Goal: Task Accomplishment & Management: Use online tool/utility

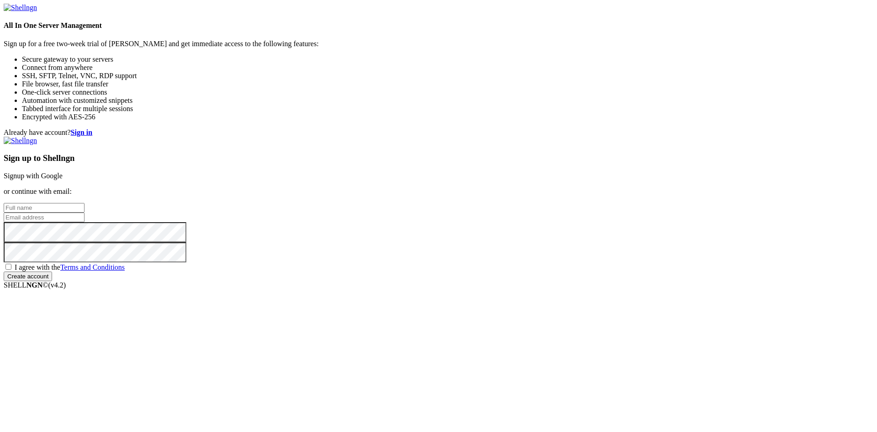
click at [63, 172] on link "Signup with Google" at bounding box center [33, 176] width 59 height 8
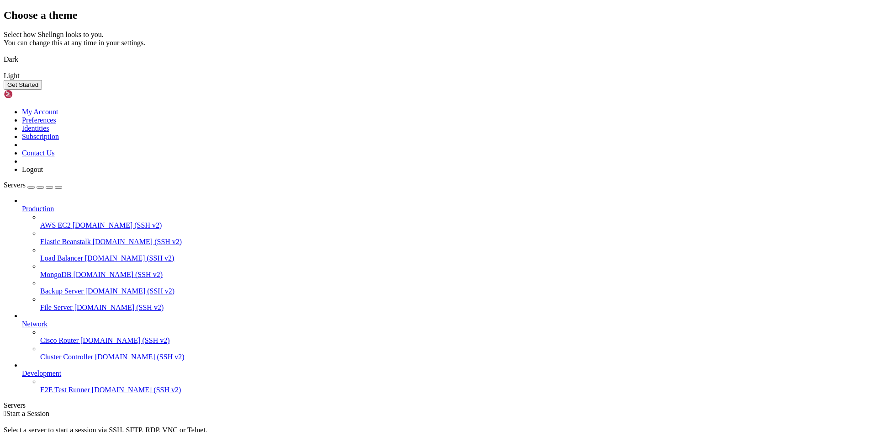
click at [4, 53] on img at bounding box center [4, 53] width 0 height 0
click at [42, 90] on button "Get Started" at bounding box center [23, 85] width 38 height 10
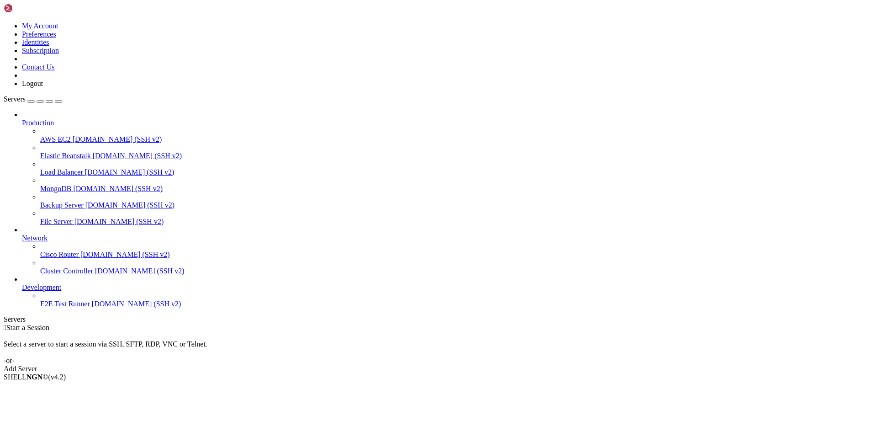
click at [496, 365] on div "Add Server" at bounding box center [439, 369] width 870 height 8
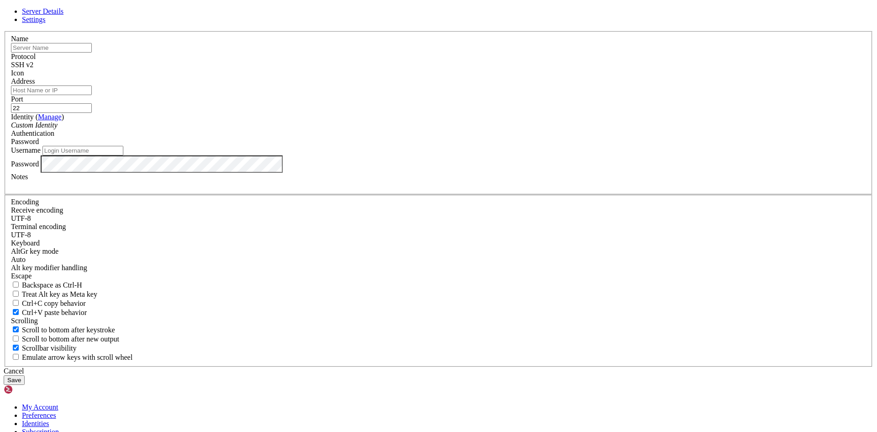
click at [92, 95] on input "Address" at bounding box center [51, 90] width 81 height 10
type input "[EMAIL_ADDRESS][DOMAIN_NAME][US_STATE]"
click at [123, 155] on input "Username" at bounding box center [83, 151] width 81 height 10
type input "xy83"
click at [444, 129] on div "Custom Identity" at bounding box center [439, 125] width 856 height 8
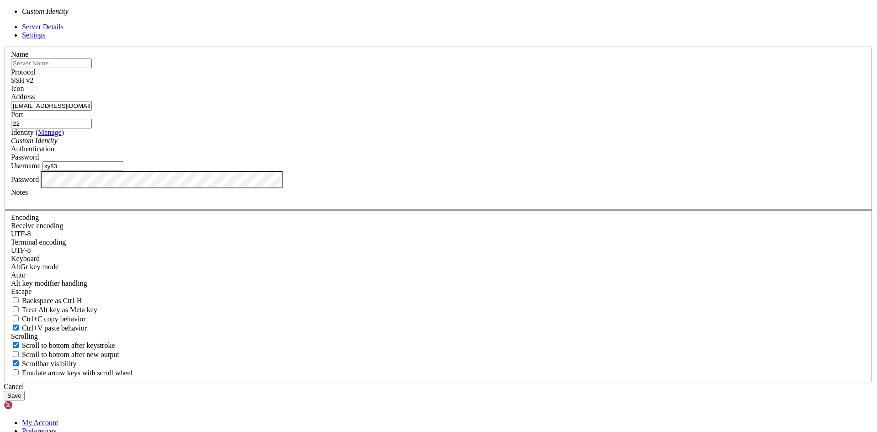
click at [444, 145] on div "Custom Identity" at bounding box center [439, 141] width 856 height 8
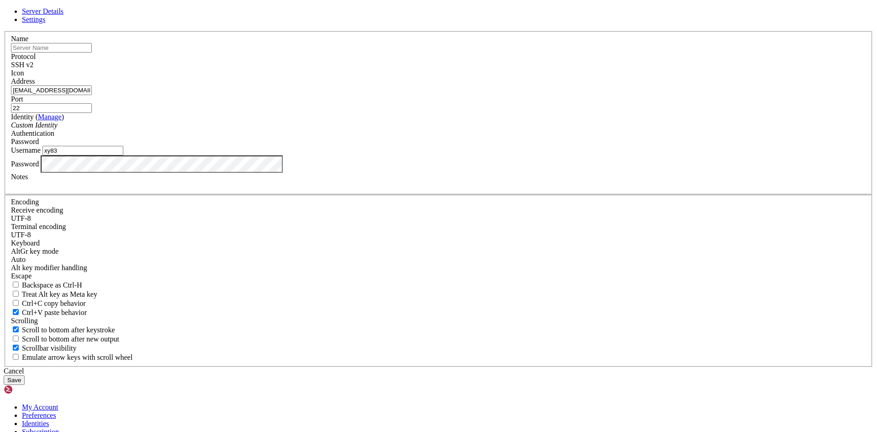
click at [92, 53] on input "text" at bounding box center [51, 48] width 81 height 10
type input "vlsi036"
click at [25, 375] on button "Save" at bounding box center [14, 380] width 21 height 10
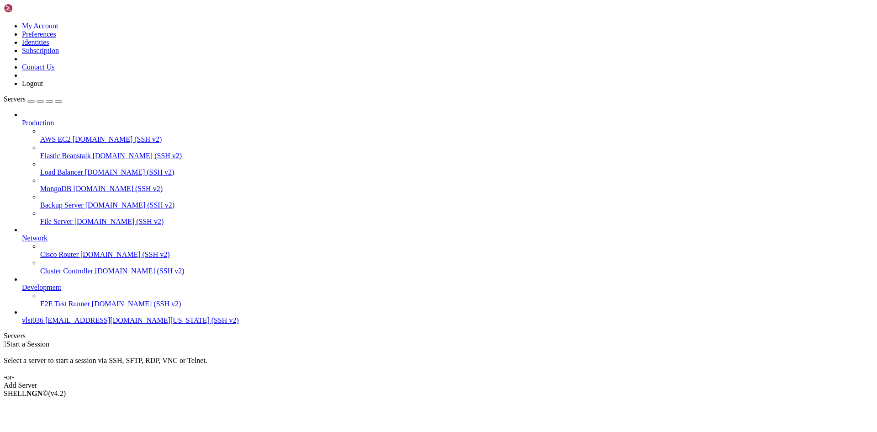
click at [61, 324] on span "[EMAIL_ADDRESS][DOMAIN_NAME][US_STATE] (SSH v2)" at bounding box center [142, 320] width 194 height 8
drag, startPoint x: 103, startPoint y: 295, endPoint x: 100, endPoint y: 267, distance: 28.5
click at [22, 283] on icon at bounding box center [22, 283] width 0 height 0
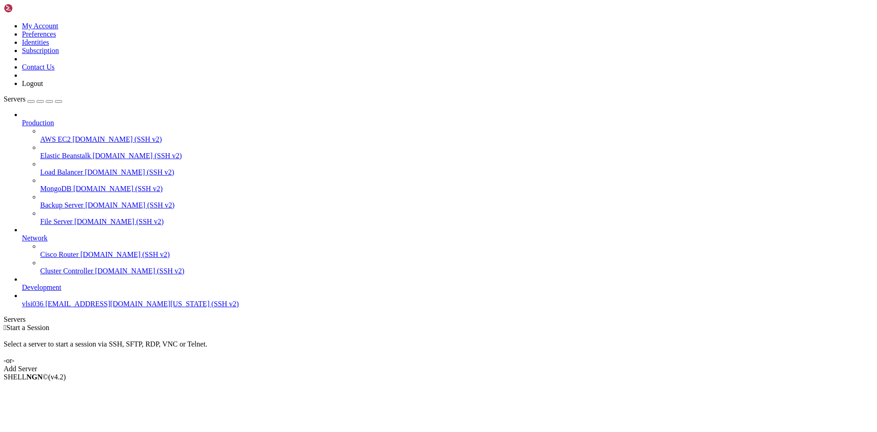
drag, startPoint x: 106, startPoint y: 225, endPoint x: 99, endPoint y: 123, distance: 102.2
click at [106, 226] on div at bounding box center [448, 230] width 852 height 8
click at [103, 111] on li "Production AWS EC2 [DOMAIN_NAME] (SSH v2) Elastic Beanstalk [DOMAIN_NAME] (SSH …" at bounding box center [448, 168] width 852 height 115
click at [22, 119] on icon at bounding box center [22, 119] width 0 height 0
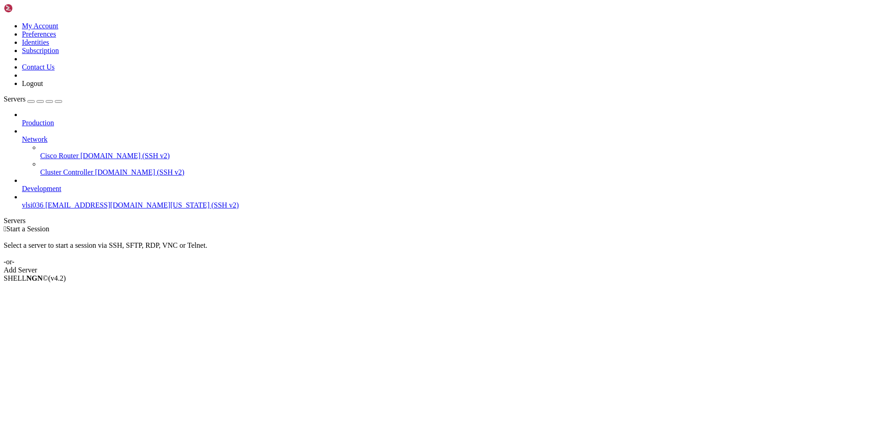
click at [22, 135] on icon at bounding box center [22, 135] width 0 height 0
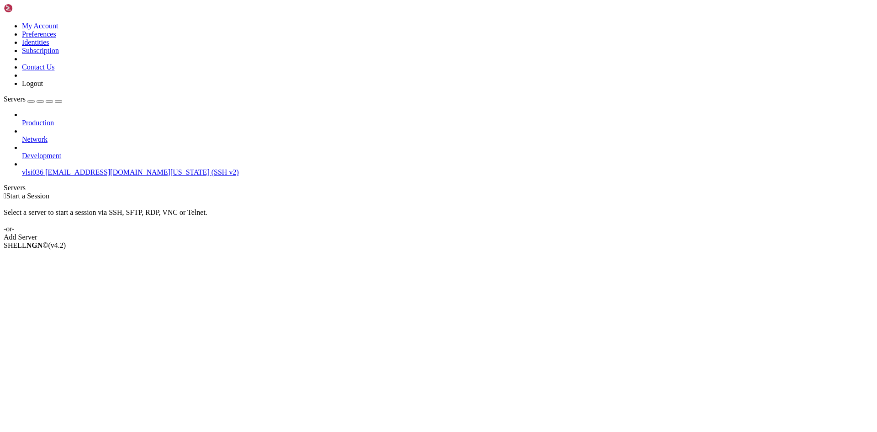
click at [48, 168] on span "[EMAIL_ADDRESS][DOMAIN_NAME][US_STATE] (SSH v2)" at bounding box center [142, 172] width 194 height 8
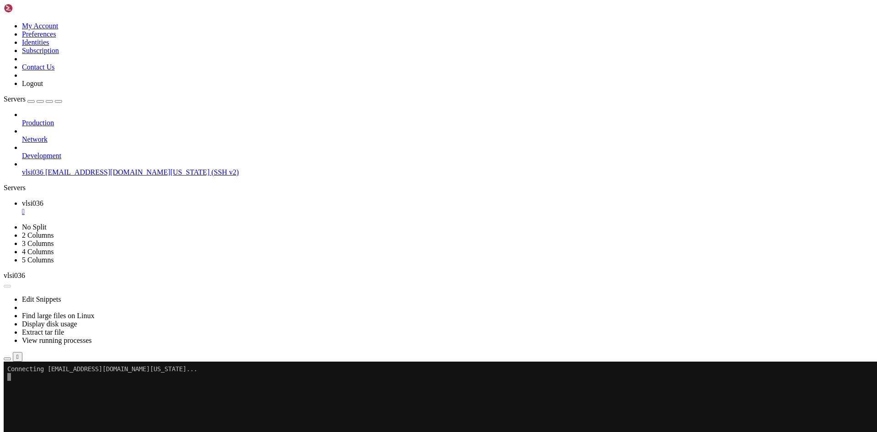
click at [194, 199] on ul "vlsi036 " at bounding box center [439, 207] width 870 height 16
click at [33, 401] on x-row at bounding box center [384, 400] width 755 height 8
click at [157, 207] on div "" at bounding box center [448, 211] width 852 height 8
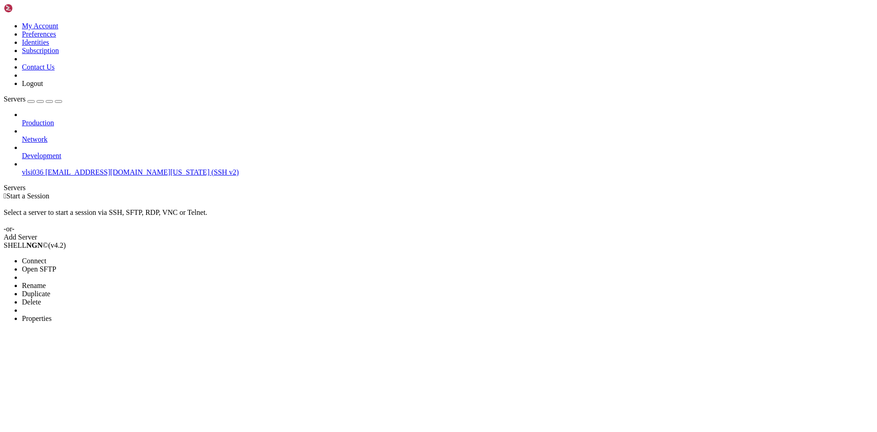
click at [52, 314] on span "Properties" at bounding box center [37, 318] width 30 height 8
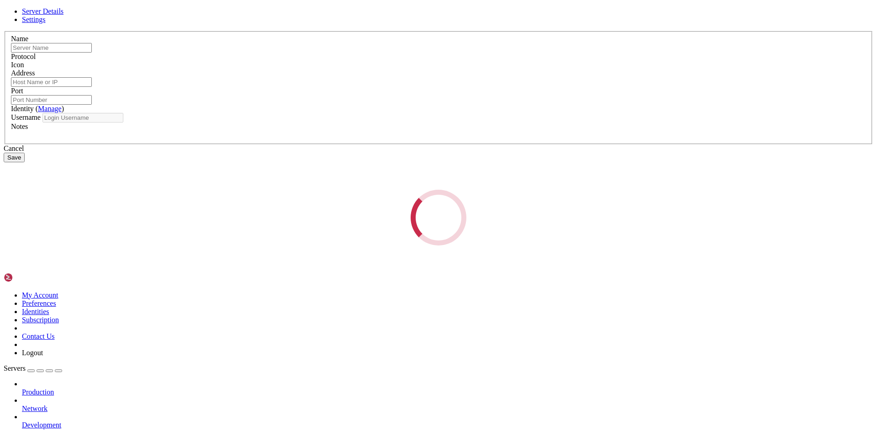
type input "vlsi036"
type input "[EMAIL_ADDRESS][DOMAIN_NAME][US_STATE]"
type input "22"
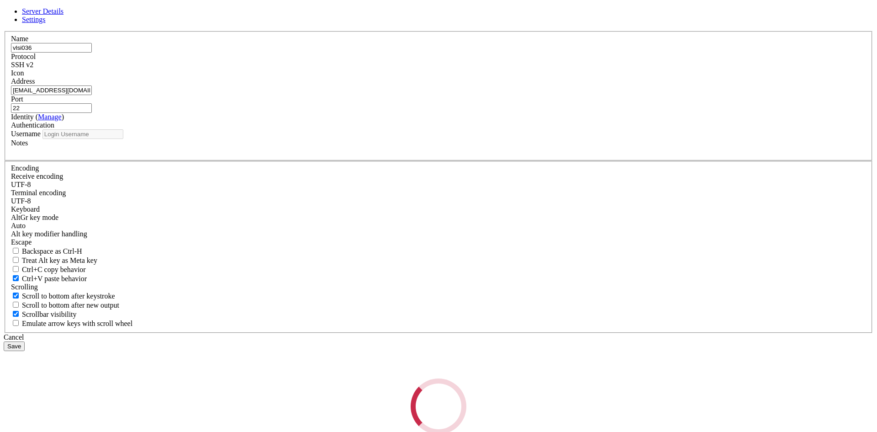
type input "xy83"
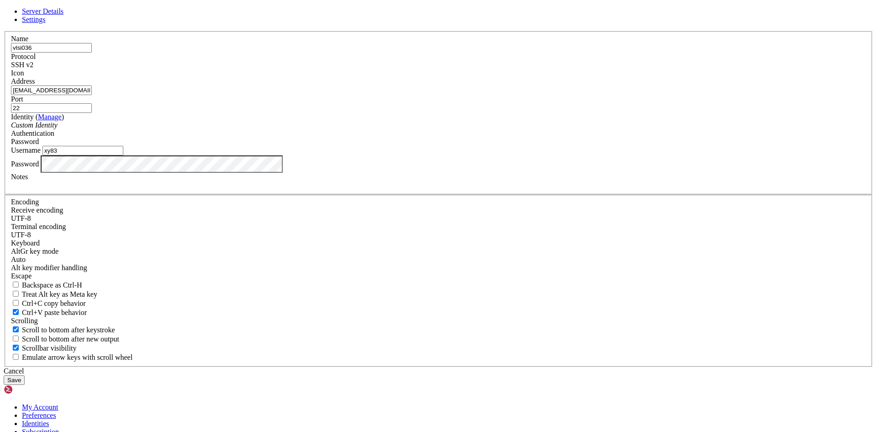
click at [202, 259] on div "Server Details Settings Name vlsi036 Protocol SSH v2 Icon" at bounding box center [439, 195] width 870 height 377
click at [25, 375] on button "Save" at bounding box center [14, 380] width 21 height 10
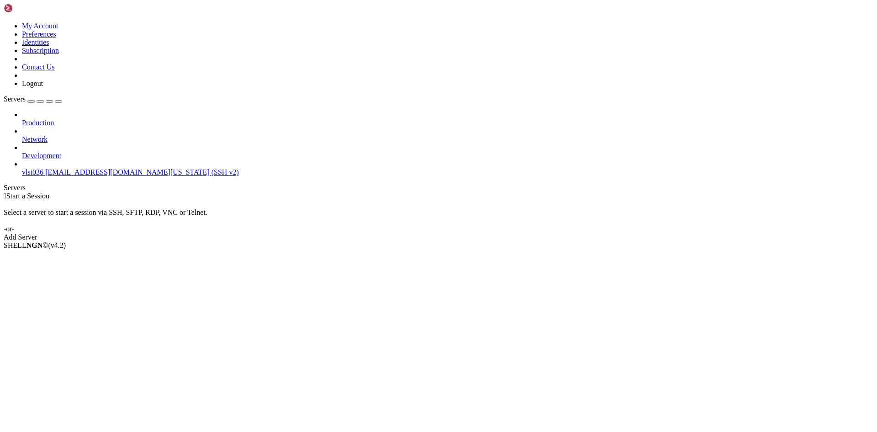
click at [43, 168] on span "vlsi036" at bounding box center [32, 172] width 21 height 8
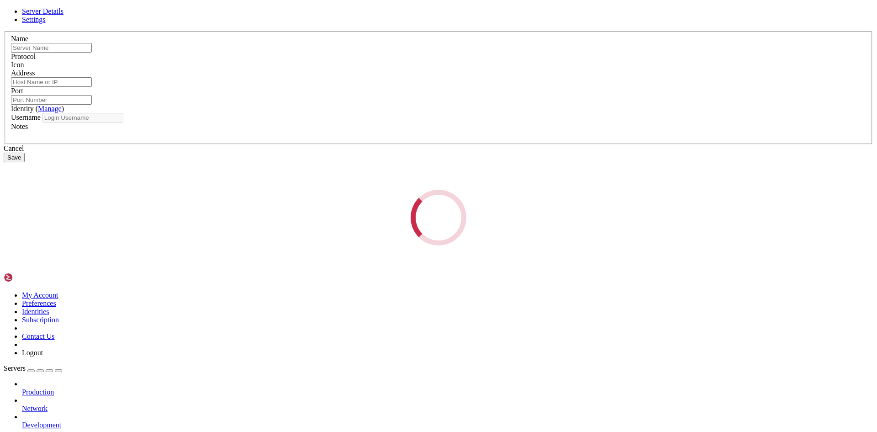
type input "vlsi036"
type input "[EMAIL_ADDRESS][DOMAIN_NAME][US_STATE]"
type input "22"
type input "xy83"
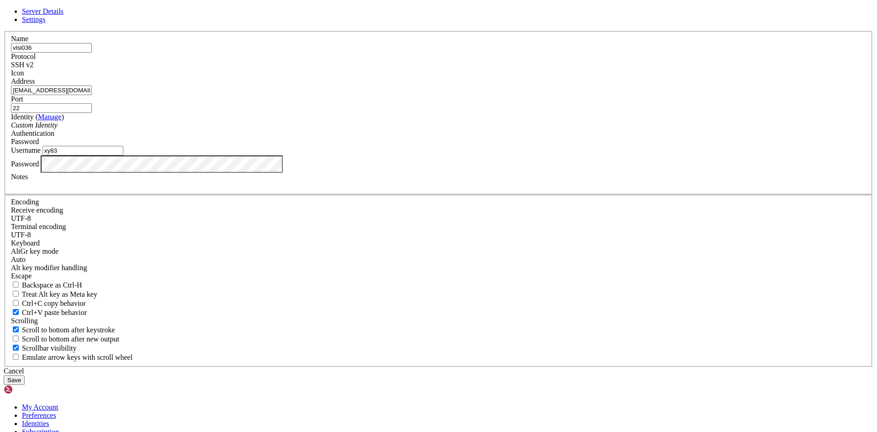
drag, startPoint x: 429, startPoint y: 229, endPoint x: 154, endPoint y: 227, distance: 275.6
click at [154, 227] on div "Server Details Settings Name vlsi036 Protocol SSH v2 Icon" at bounding box center [439, 195] width 870 height 377
click at [200, 266] on div "Server Details Settings Name vlsi036 Protocol SSH v2 Icon" at bounding box center [439, 195] width 870 height 377
click at [25, 375] on button "Save" at bounding box center [14, 380] width 21 height 10
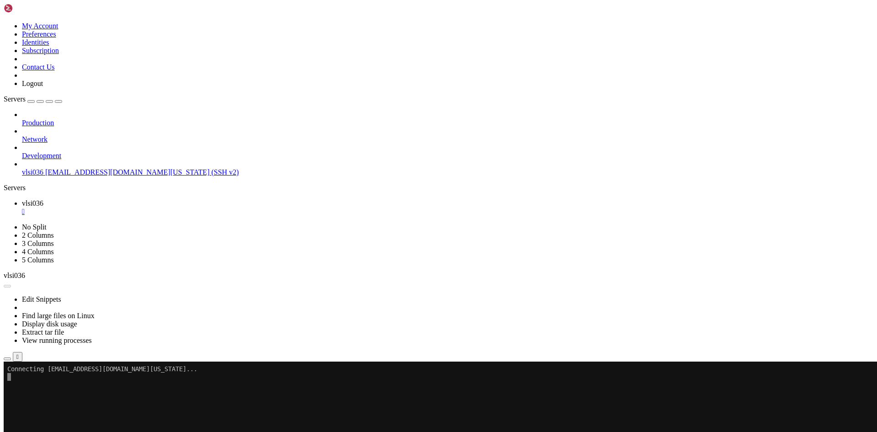
click at [159, 207] on div "" at bounding box center [448, 211] width 852 height 8
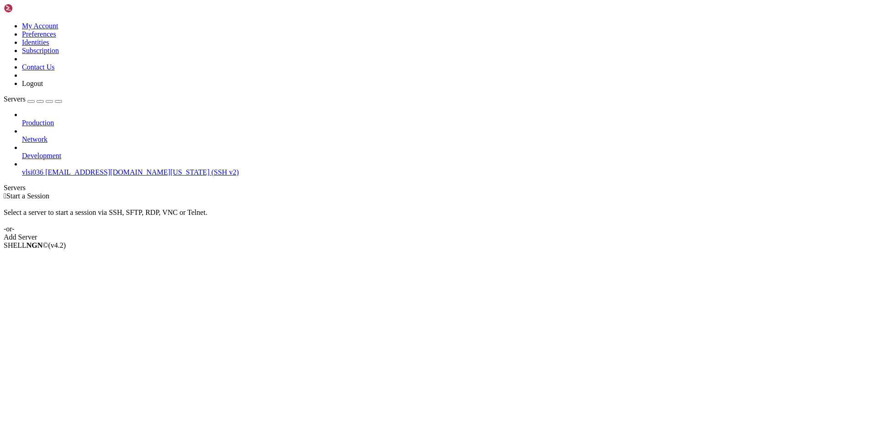
click at [45, 168] on span "[EMAIL_ADDRESS][DOMAIN_NAME][US_STATE] (SSH v2)" at bounding box center [142, 172] width 194 height 8
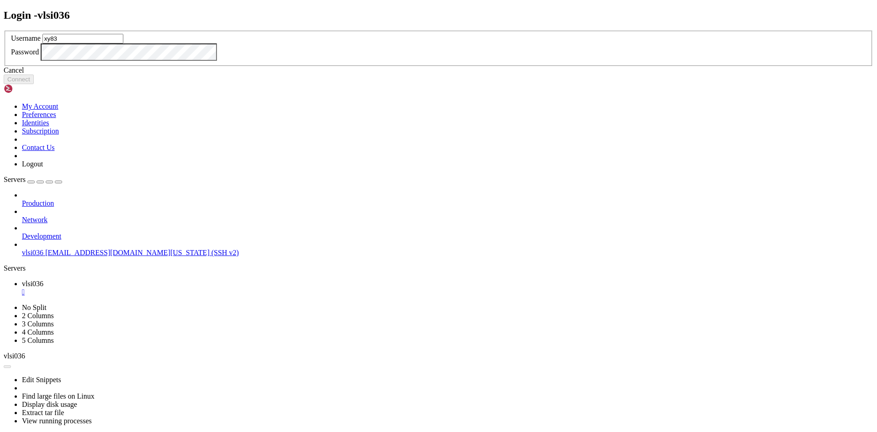
type input "xy83"
click button "Connect" at bounding box center [19, 79] width 30 height 10
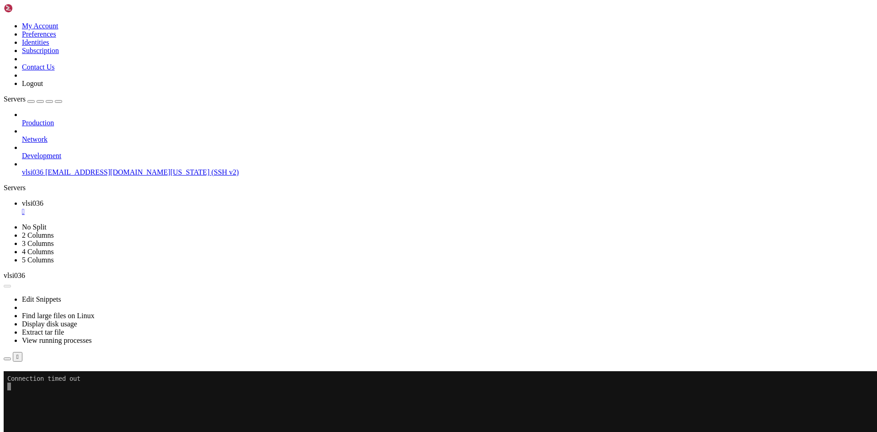
click at [158, 207] on div "" at bounding box center [448, 211] width 852 height 8
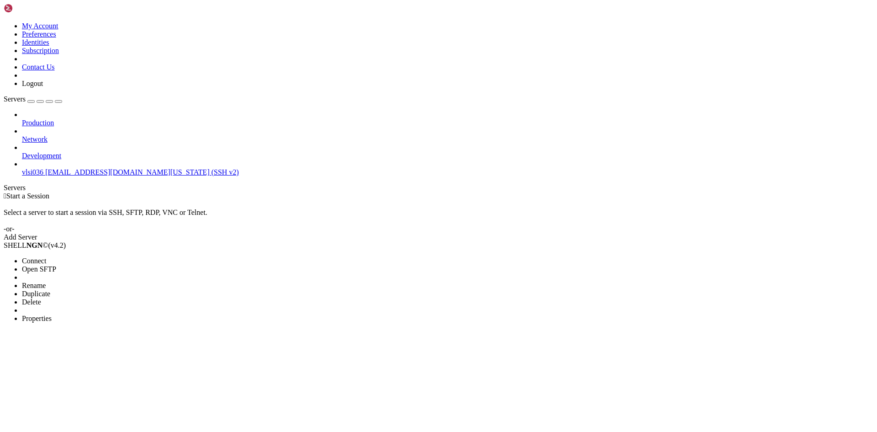
click at [52, 314] on span "Properties" at bounding box center [37, 318] width 30 height 8
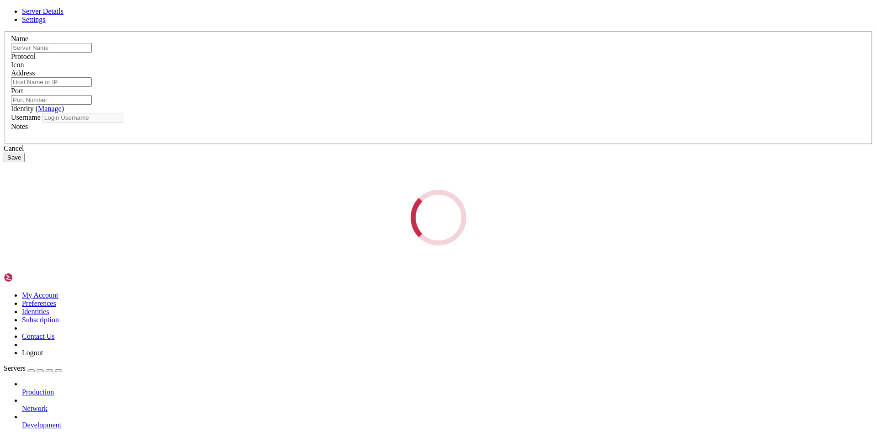
type input "vlsi036"
type input "[EMAIL_ADDRESS][DOMAIN_NAME][US_STATE]"
type input "22"
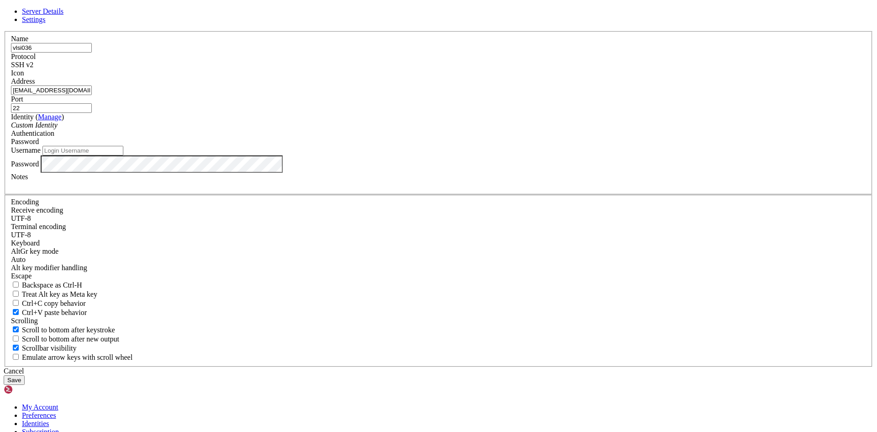
click at [508, 69] on div "SSH v2" at bounding box center [439, 65] width 856 height 8
click at [11, 77] on span at bounding box center [11, 77] width 0 height 0
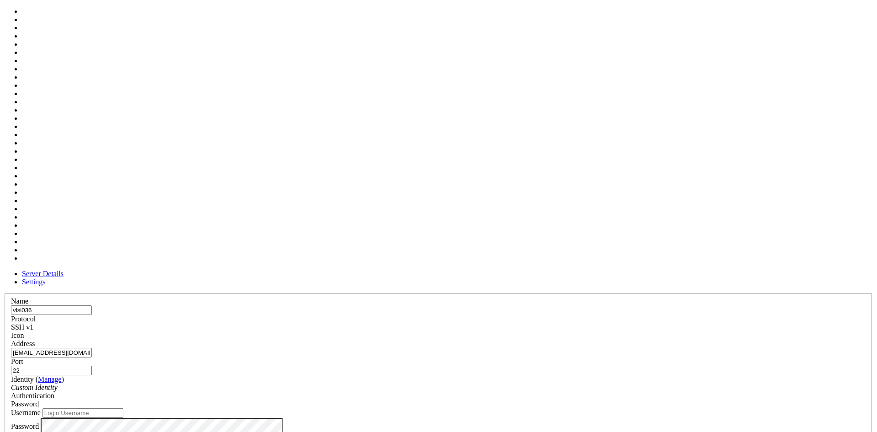
click at [11, 340] on span at bounding box center [11, 340] width 0 height 0
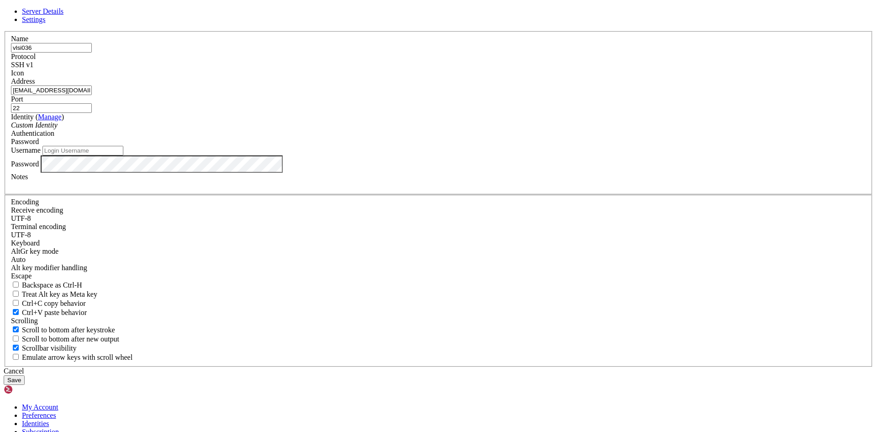
click at [123, 155] on input "Username" at bounding box center [83, 151] width 81 height 10
type input "xy83"
click at [25, 375] on button "Save" at bounding box center [14, 380] width 21 height 10
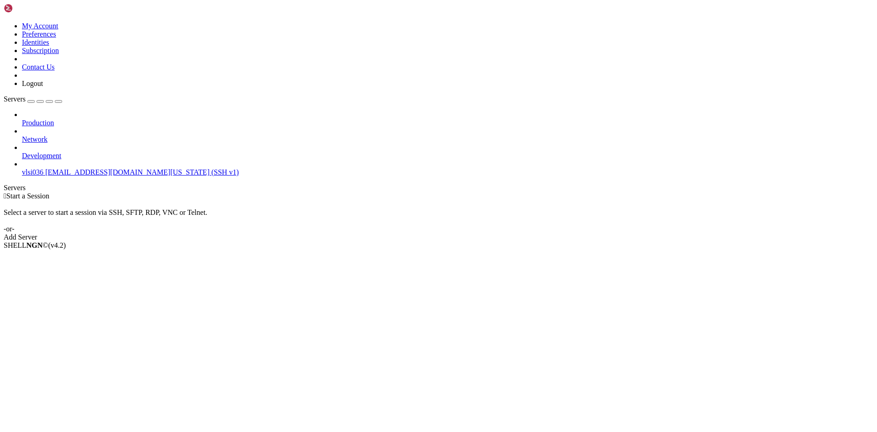
click at [45, 168] on span "[EMAIL_ADDRESS][DOMAIN_NAME][US_STATE] (SSH v1)" at bounding box center [142, 172] width 194 height 8
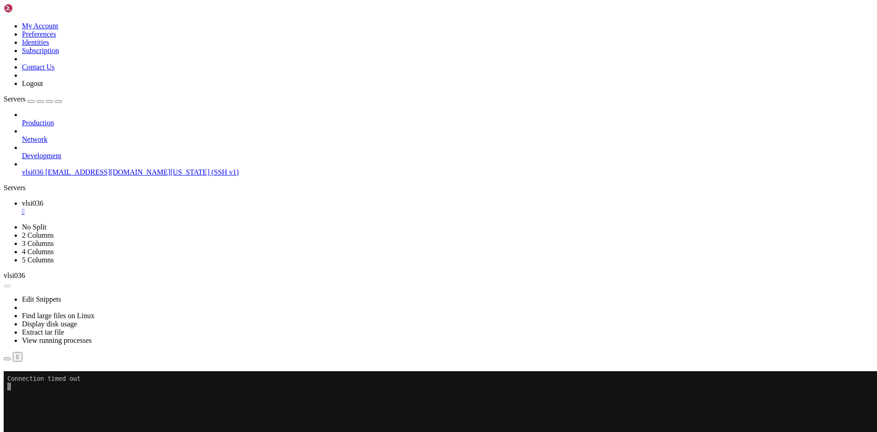
click at [159, 207] on div "" at bounding box center [448, 211] width 852 height 8
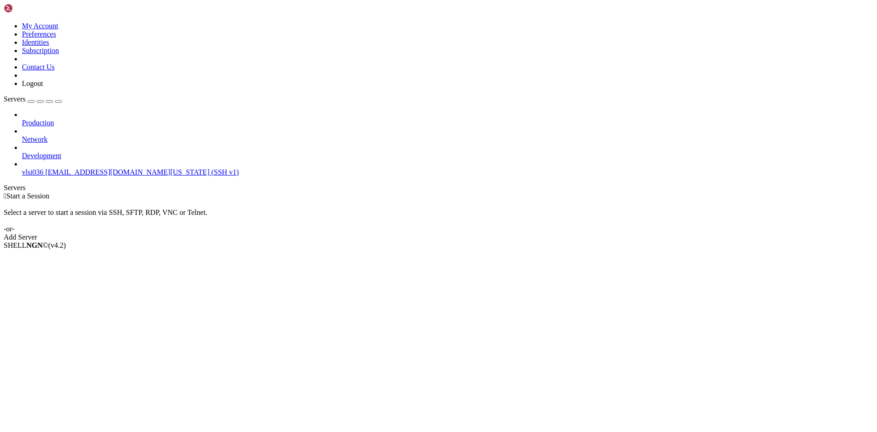
click at [22, 119] on icon at bounding box center [22, 119] width 0 height 0
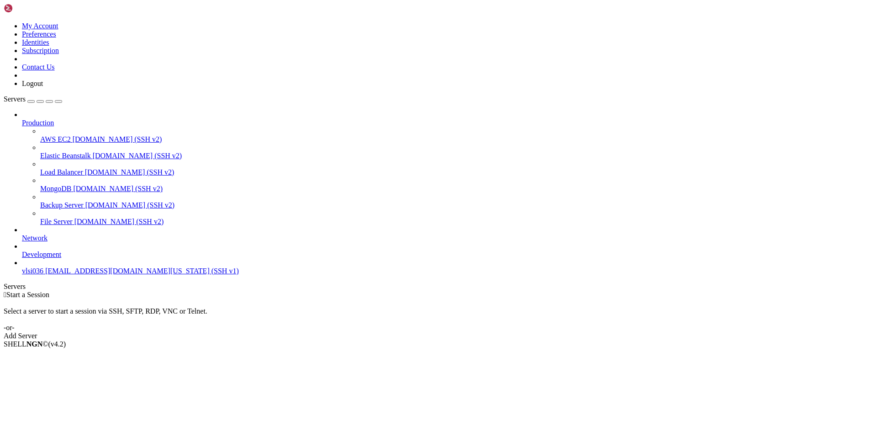
click at [22, 119] on icon at bounding box center [22, 119] width 0 height 0
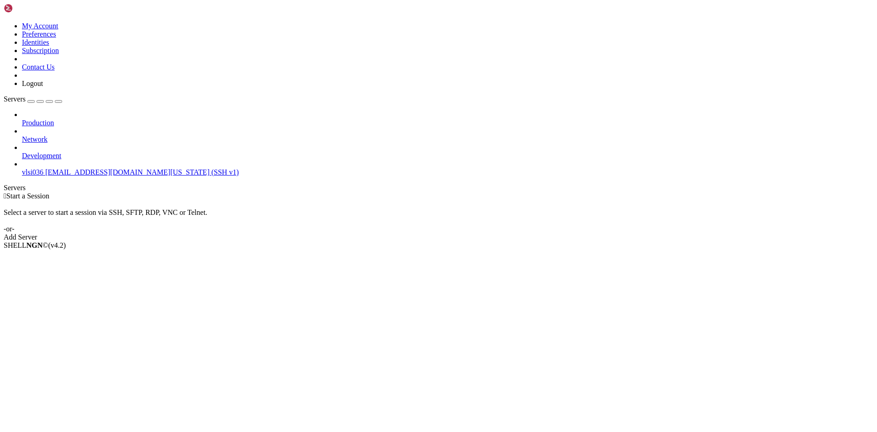
click at [22, 119] on icon at bounding box center [22, 119] width 0 height 0
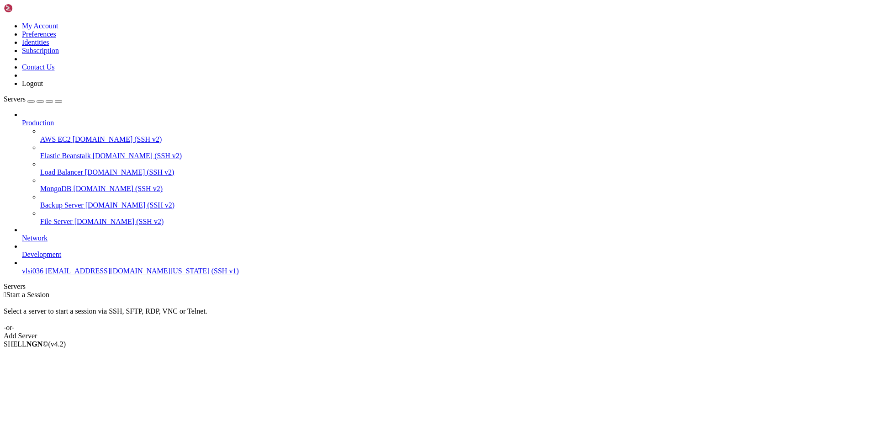
click at [22, 119] on icon at bounding box center [22, 119] width 0 height 0
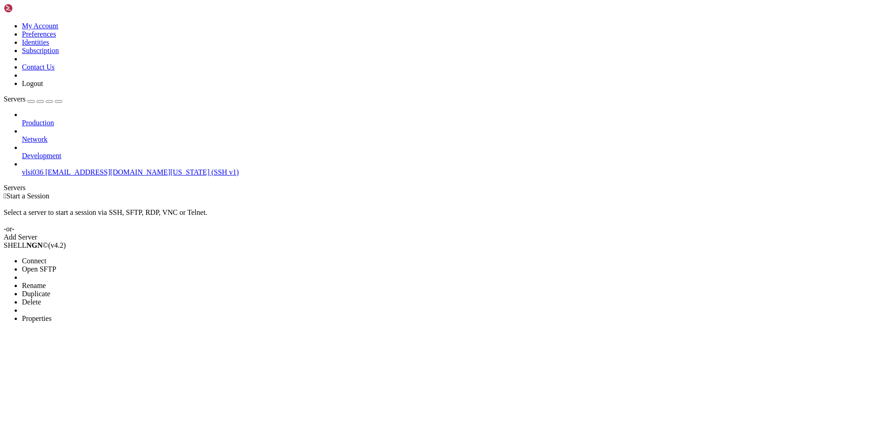
click at [52, 314] on span "Properties" at bounding box center [37, 318] width 30 height 8
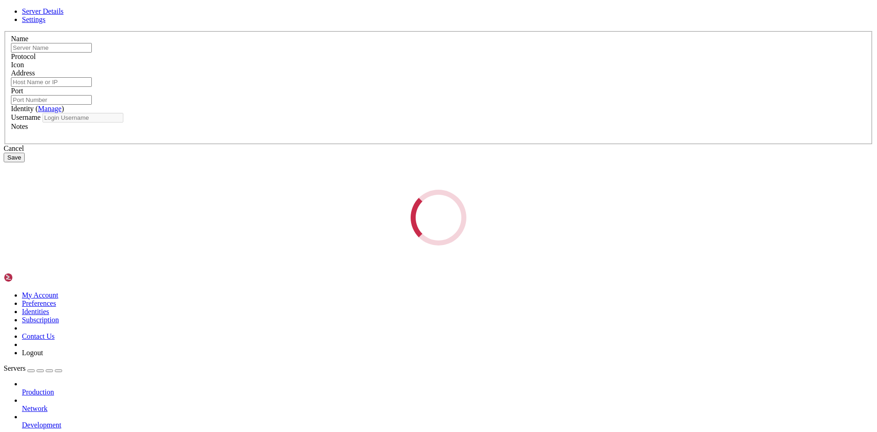
type input "vlsi036"
type input "[EMAIL_ADDRESS][DOMAIN_NAME][US_STATE]"
type input "22"
type input "xy83"
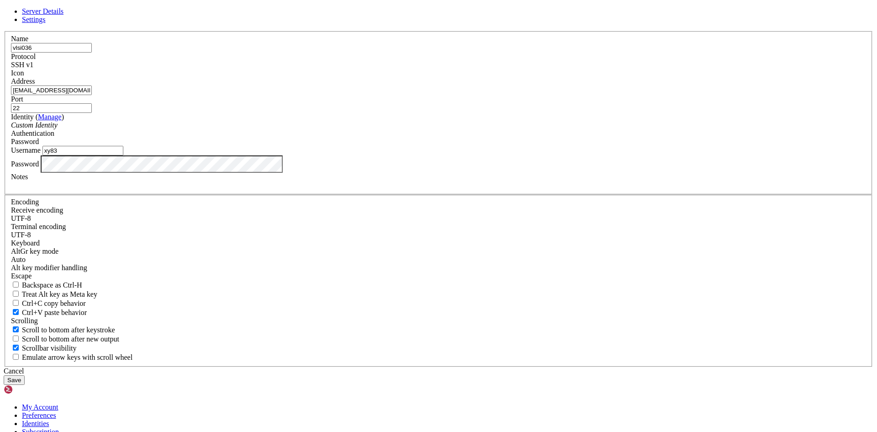
click at [508, 69] on div "SSH v1" at bounding box center [439, 65] width 856 height 8
click at [490, 367] on div "Cancel" at bounding box center [439, 371] width 870 height 8
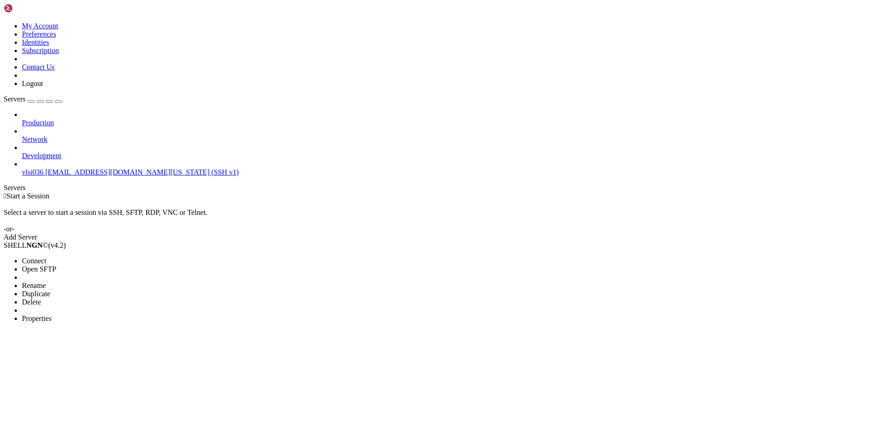
click at [52, 314] on span "Properties" at bounding box center [37, 318] width 30 height 8
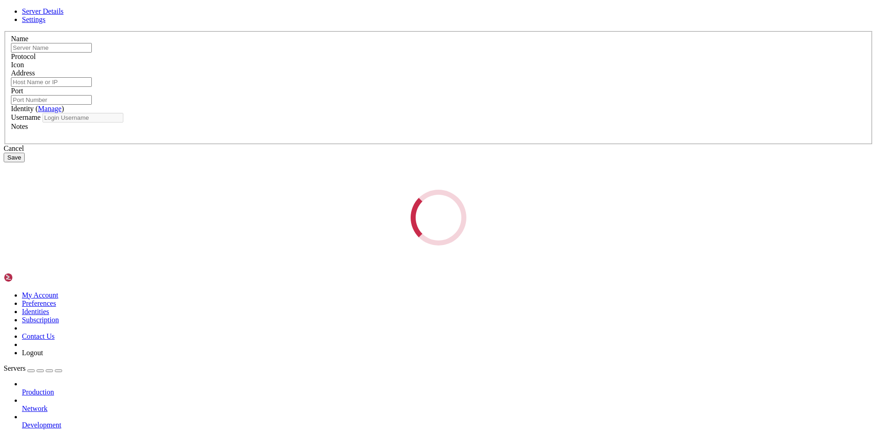
type input "vlsi036"
type input "[EMAIL_ADDRESS][DOMAIN_NAME][US_STATE]"
type input "22"
type input "xy83"
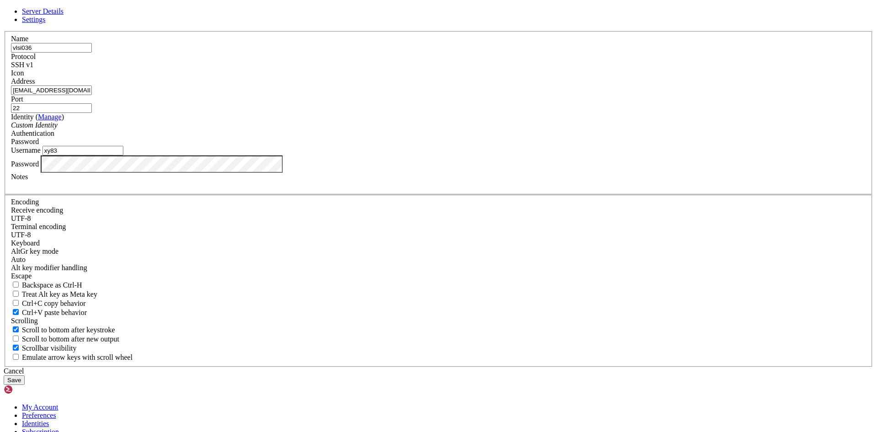
drag, startPoint x: 425, startPoint y: 165, endPoint x: 150, endPoint y: 154, distance: 275.8
click at [150, 154] on div "Server Details Settings Name vlsi036 Protocol SSH v1 Icon" at bounding box center [439, 195] width 870 height 377
click at [92, 95] on input "[EMAIL_ADDRESS][DOMAIN_NAME][US_STATE]" at bounding box center [51, 90] width 81 height 10
click at [46, 23] on span "Settings" at bounding box center [34, 20] width 24 height 8
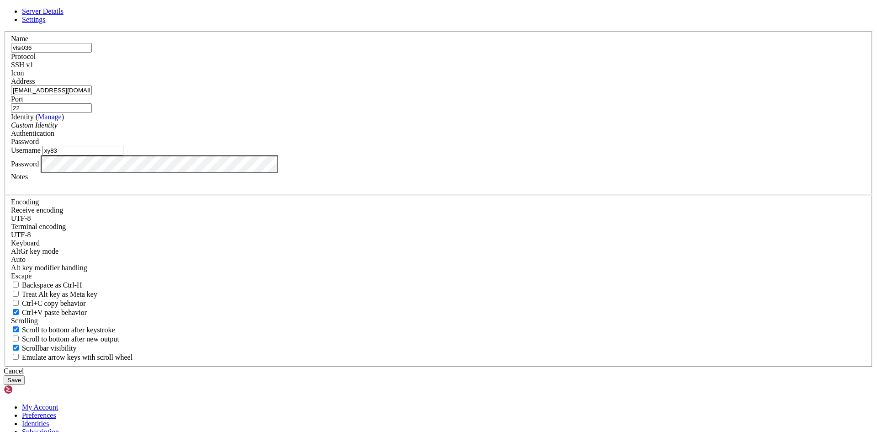
click at [86, 299] on span "Ctrl+C copy behavior" at bounding box center [54, 303] width 64 height 8
click at [19, 300] on input "Ctrl+C copy behavior" at bounding box center [16, 303] width 6 height 6
checkbox input "true"
click at [64, 15] on link "Server Details" at bounding box center [43, 11] width 42 height 8
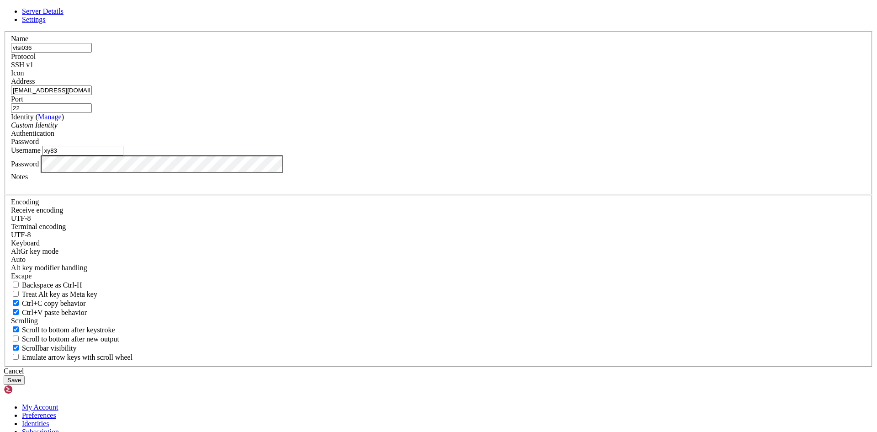
click at [497, 69] on div "SSH v1" at bounding box center [439, 65] width 856 height 8
click at [25, 375] on button "Save" at bounding box center [14, 380] width 21 height 10
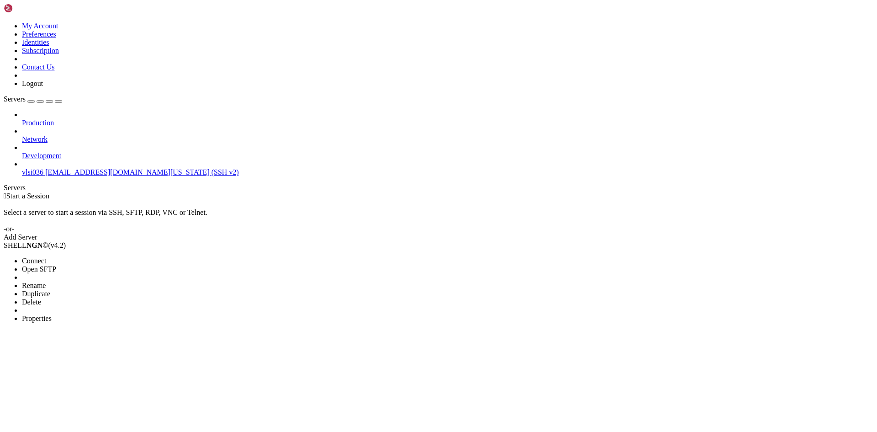
click at [52, 314] on span "Properties" at bounding box center [37, 318] width 30 height 8
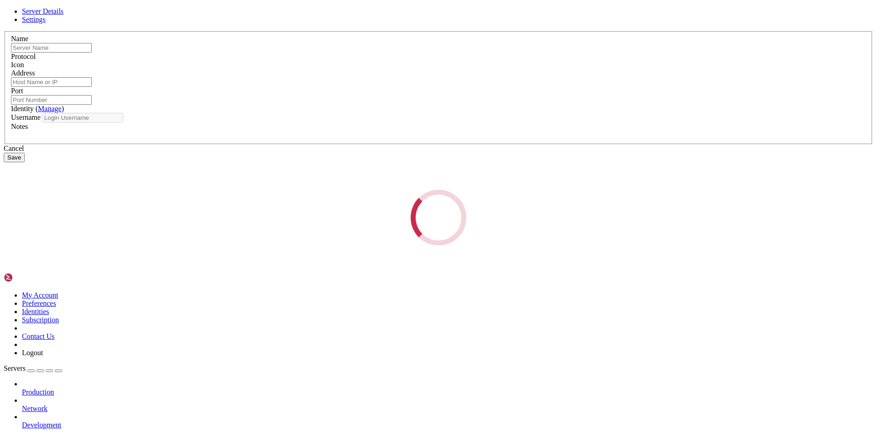
type input "vlsi036"
type input "[EMAIL_ADDRESS][DOMAIN_NAME][US_STATE]"
type input "22"
type input "xy83"
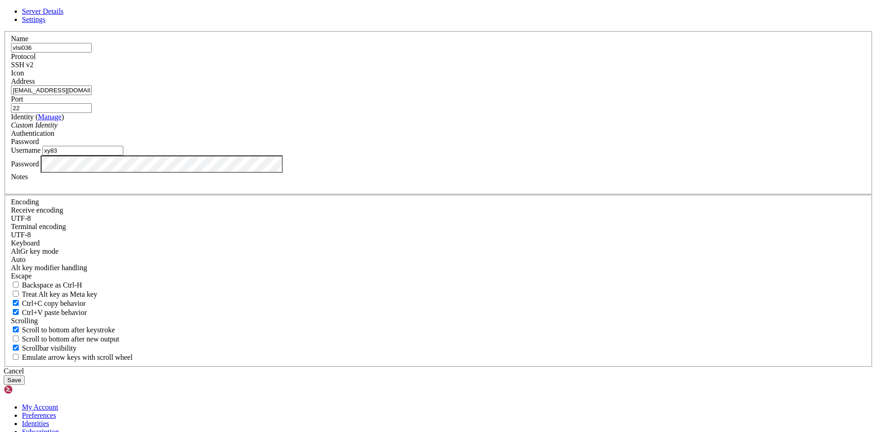
drag, startPoint x: 291, startPoint y: 130, endPoint x: 175, endPoint y: 130, distance: 115.2
click at [175, 130] on div "Server Details Settings Name vlsi036 Protocol SSH v2 Icon" at bounding box center [439, 195] width 870 height 377
drag, startPoint x: 431, startPoint y: 167, endPoint x: 89, endPoint y: 154, distance: 342.5
click at [89, 154] on div "Server Details Settings Name Protocol SSH v2 Icon" at bounding box center [439, 195] width 870 height 377
type input "[TECHNICAL_ID]"
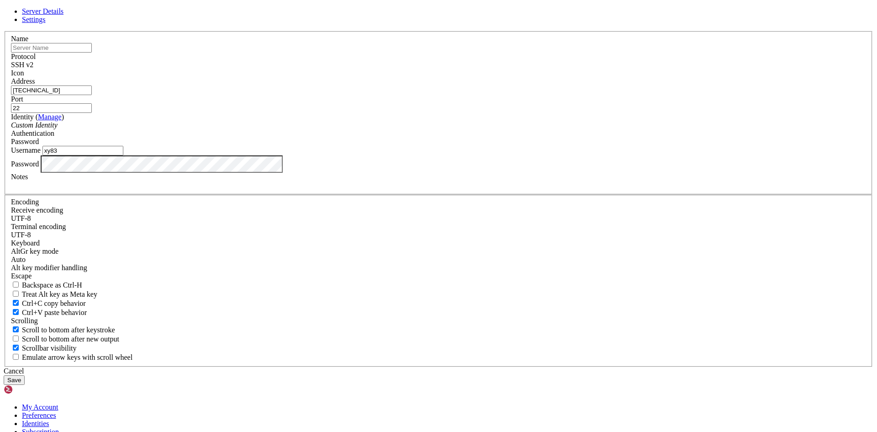
drag, startPoint x: 354, startPoint y: 239, endPoint x: 249, endPoint y: 239, distance: 105.1
click at [250, 239] on div "Server Details Settings Name Protocol SSH v2 Icon" at bounding box center [439, 195] width 870 height 377
type input "csddc1"
click at [174, 266] on div "Server Details Settings Name Protocol SSH v2 Icon" at bounding box center [439, 195] width 870 height 377
click at [92, 53] on input "text" at bounding box center [51, 48] width 81 height 10
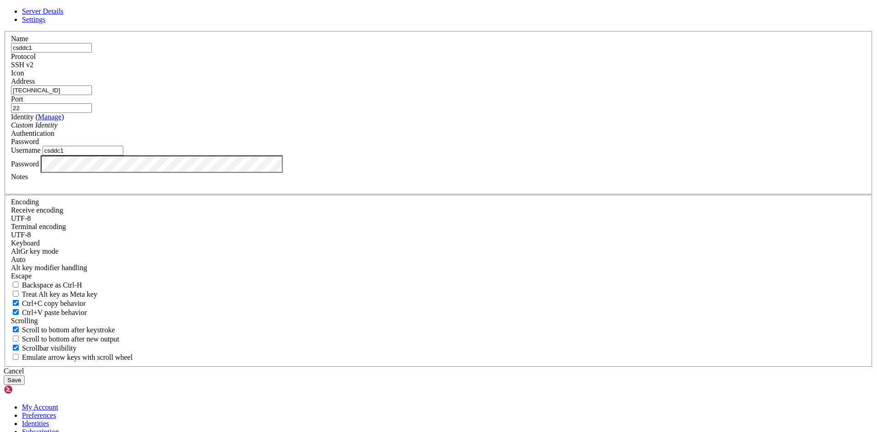
type input "csddc1"
click at [25, 375] on button "Save" at bounding box center [14, 380] width 21 height 10
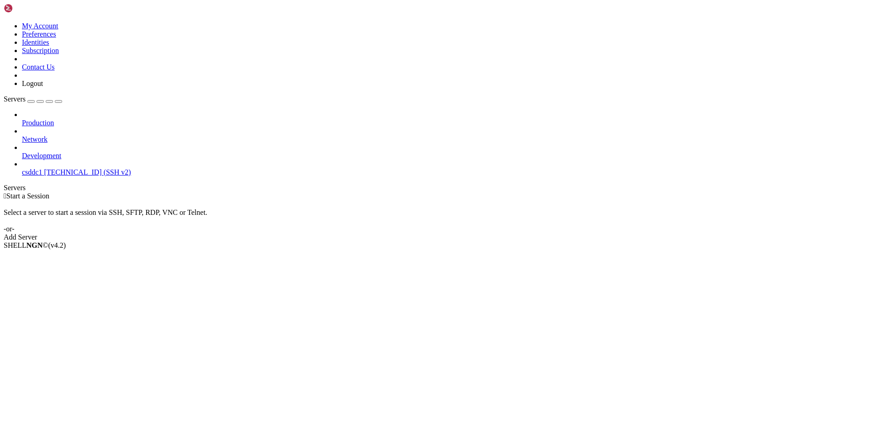
click at [49, 168] on span "[TECHNICAL_ID] (SSH v2)" at bounding box center [87, 172] width 87 height 8
click at [42, 168] on span "csddc1" at bounding box center [32, 172] width 20 height 8
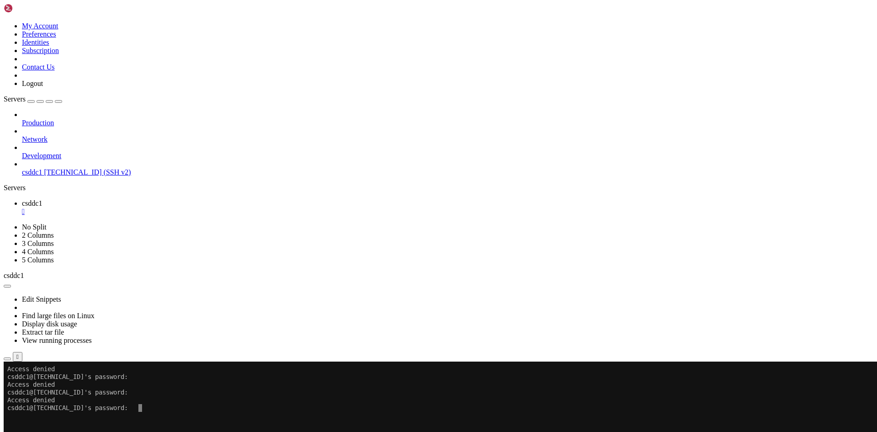
click at [158, 207] on div "" at bounding box center [448, 211] width 852 height 8
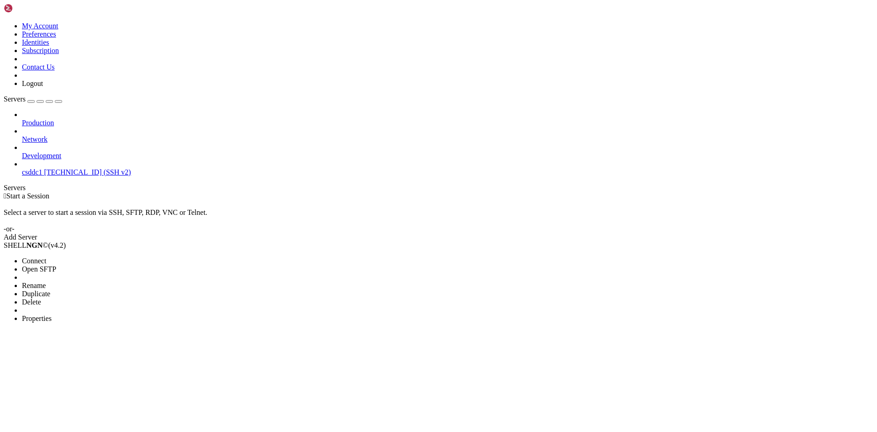
click at [41, 298] on span "Delete" at bounding box center [31, 302] width 19 height 8
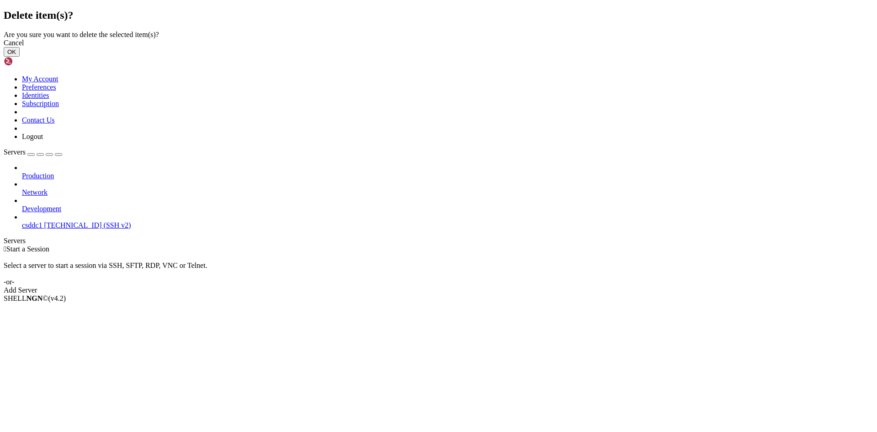
click at [20, 57] on button "OK" at bounding box center [12, 52] width 16 height 10
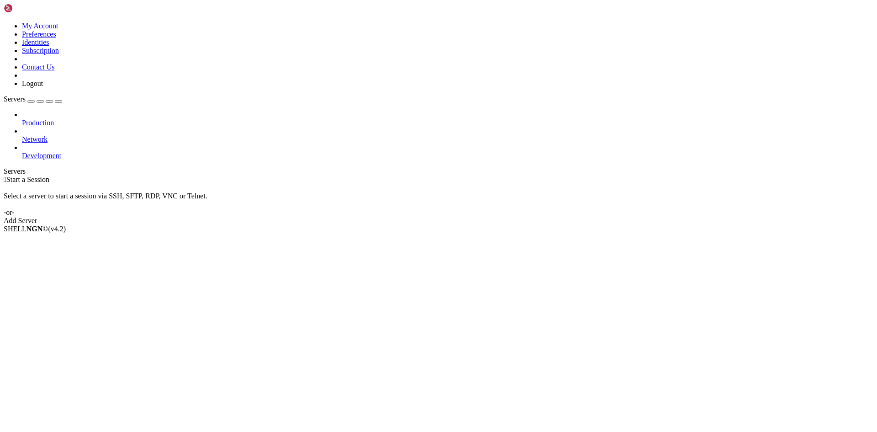
click at [109, 143] on div at bounding box center [448, 147] width 852 height 8
click at [105, 143] on div at bounding box center [448, 147] width 852 height 8
click at [22, 152] on icon at bounding box center [22, 152] width 0 height 0
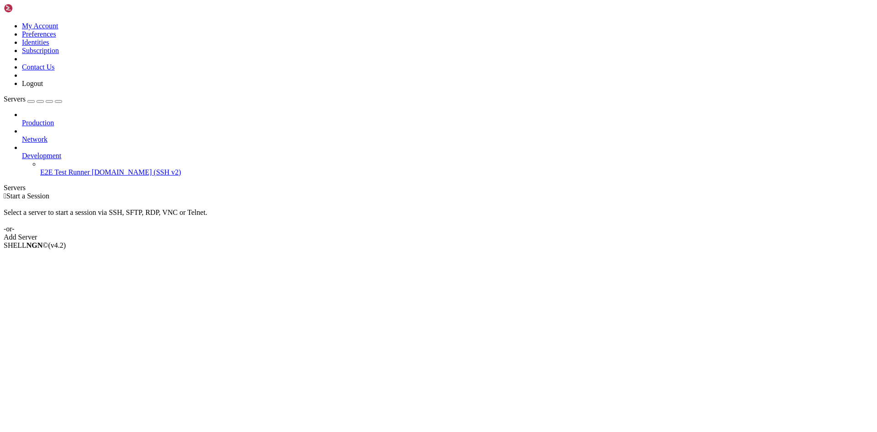
click at [22, 152] on icon at bounding box center [22, 152] width 0 height 0
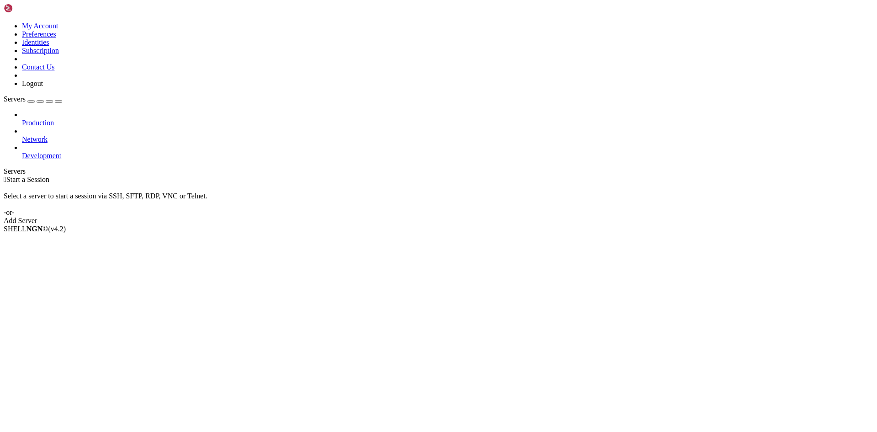
click at [22, 119] on icon at bounding box center [22, 119] width 0 height 0
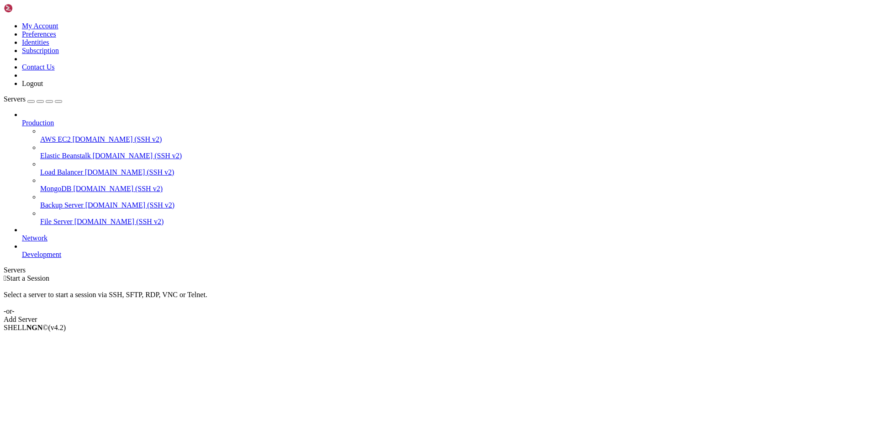
click at [22, 119] on icon at bounding box center [22, 119] width 0 height 0
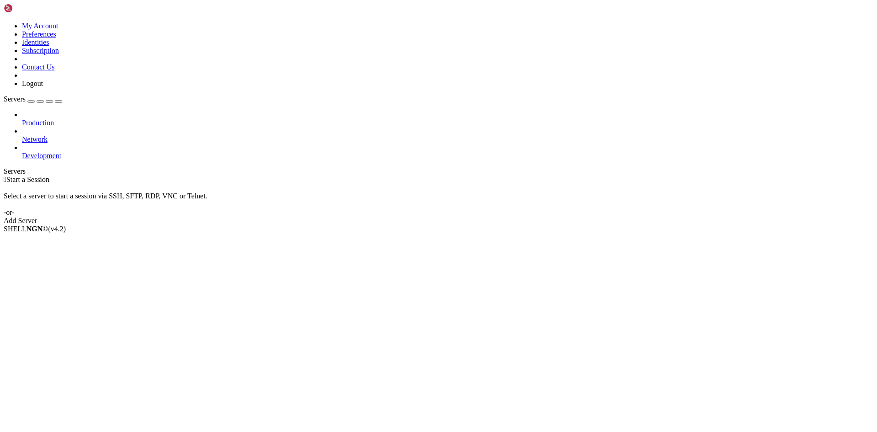
click at [22, 135] on icon at bounding box center [22, 135] width 0 height 0
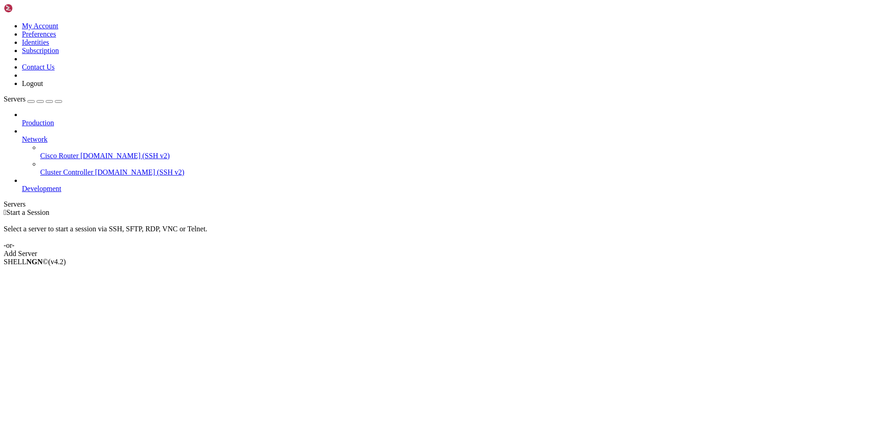
click at [22, 135] on icon at bounding box center [22, 135] width 0 height 0
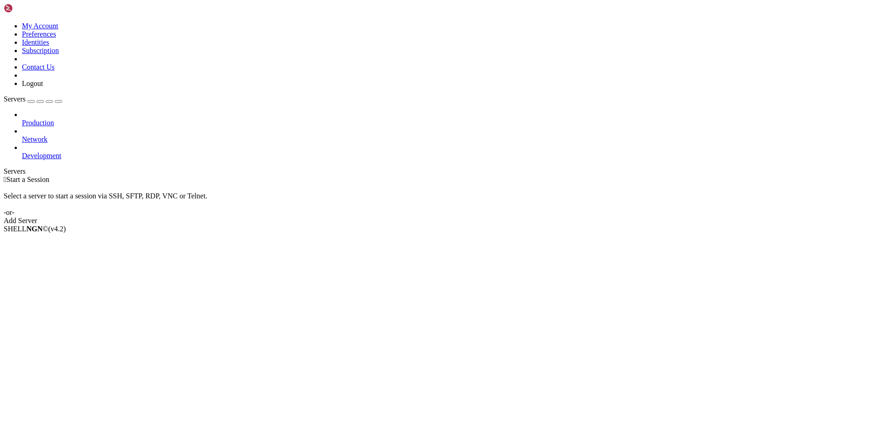
click at [22, 152] on icon at bounding box center [22, 152] width 0 height 0
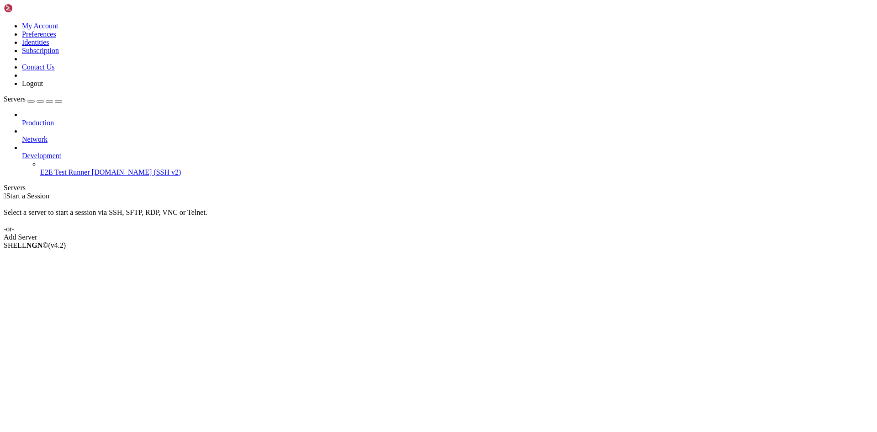
click at [92, 168] on span "[DOMAIN_NAME] (SSH v2)" at bounding box center [137, 172] width 90 height 8
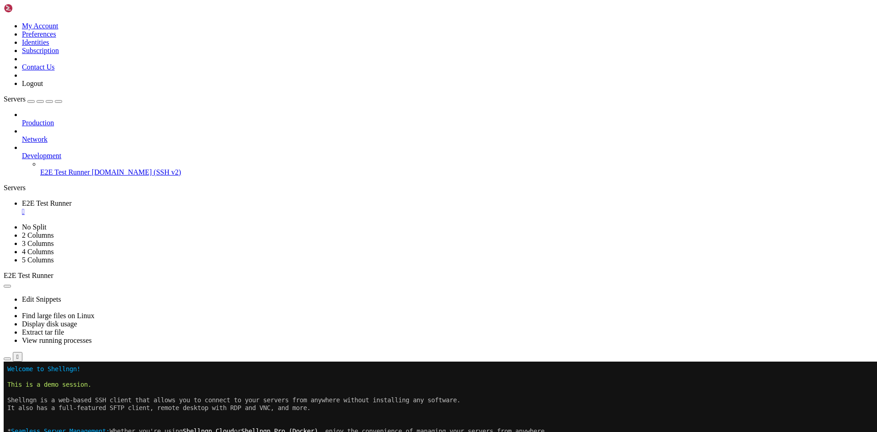
click at [22, 119] on icon at bounding box center [22, 119] width 0 height 0
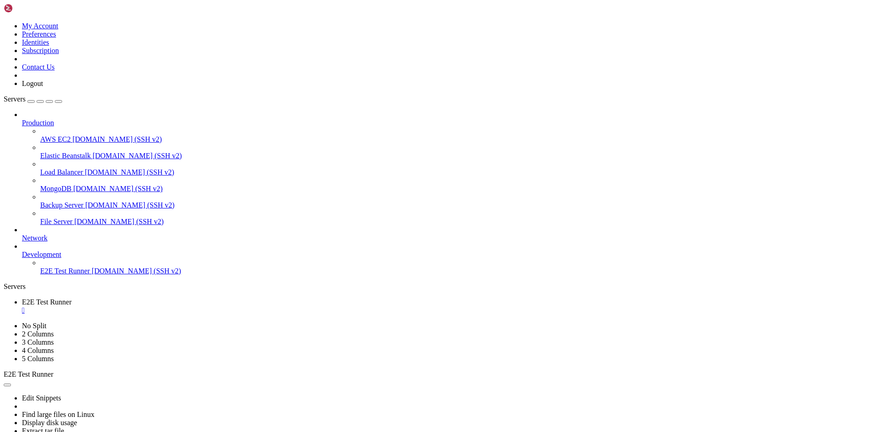
click at [11, 383] on button "button" at bounding box center [7, 384] width 7 height 3
click at [186, 306] on div "" at bounding box center [448, 310] width 852 height 8
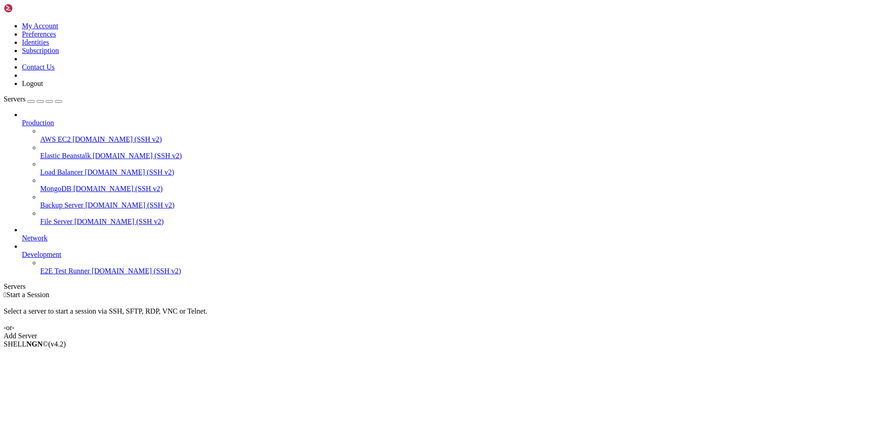
click at [71, 135] on span "AWS EC2" at bounding box center [55, 139] width 31 height 8
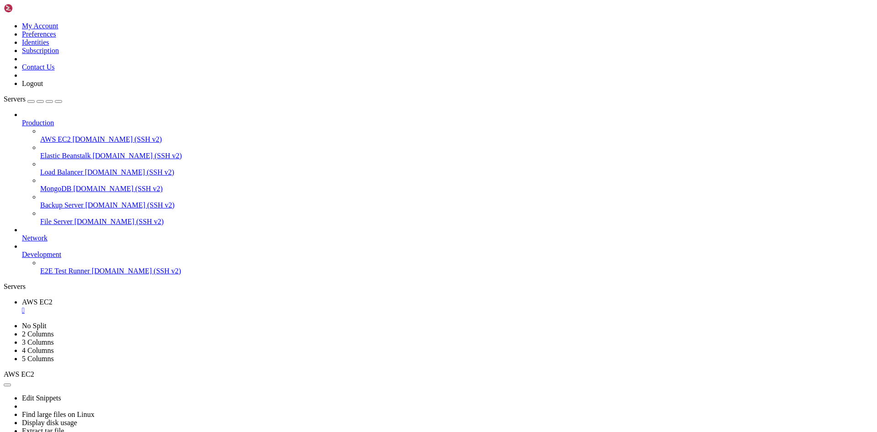
click at [163, 306] on div "" at bounding box center [448, 310] width 852 height 8
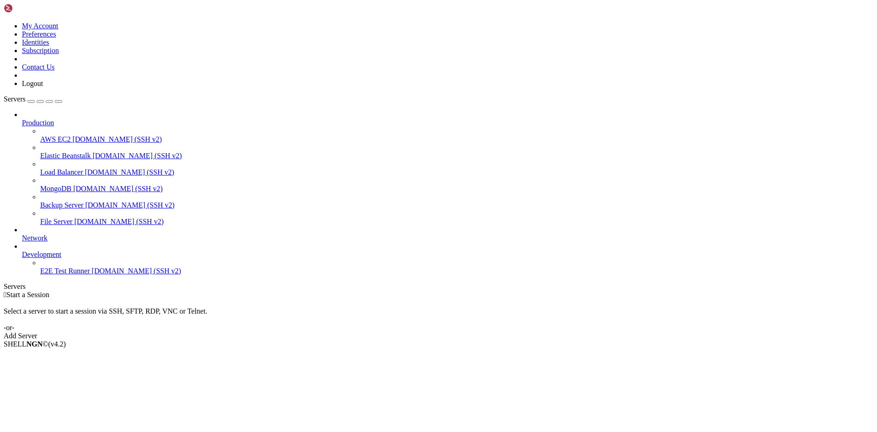
click at [22, 119] on icon at bounding box center [22, 119] width 0 height 0
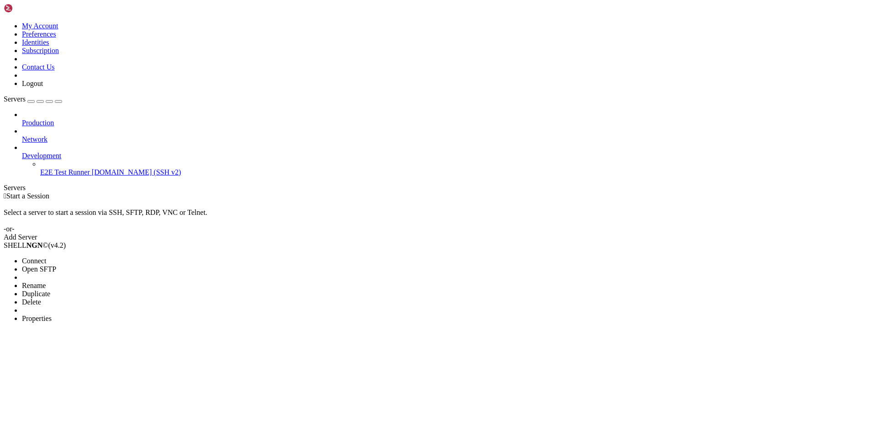
click at [52, 314] on span "Properties" at bounding box center [37, 318] width 30 height 8
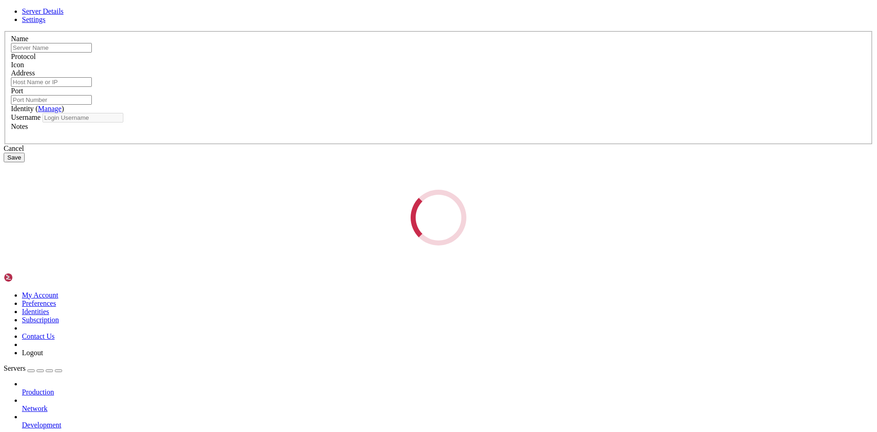
type input "E2E Test Runner"
type input "[DOMAIN_NAME]"
type input "22"
type input "root"
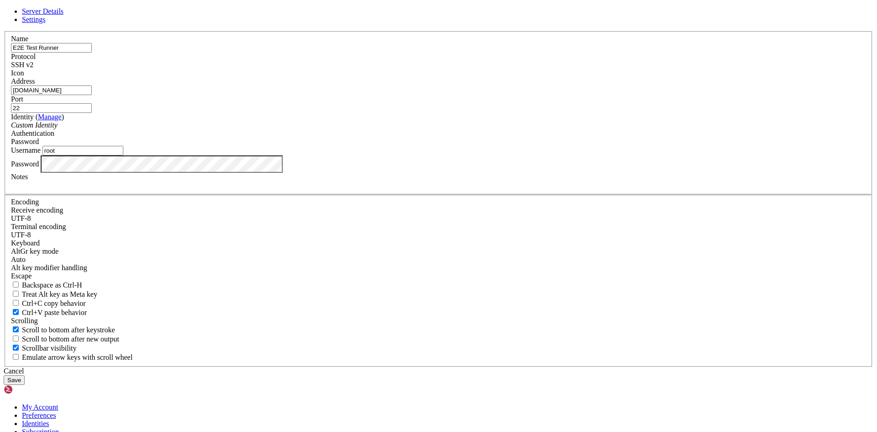
click at [493, 367] on div "Cancel" at bounding box center [439, 371] width 870 height 8
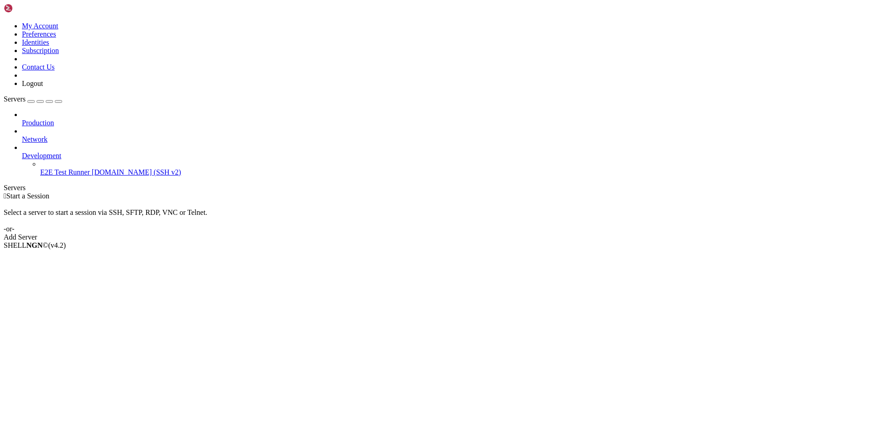
click at [22, 152] on icon at bounding box center [22, 152] width 0 height 0
